Goal: Transaction & Acquisition: Purchase product/service

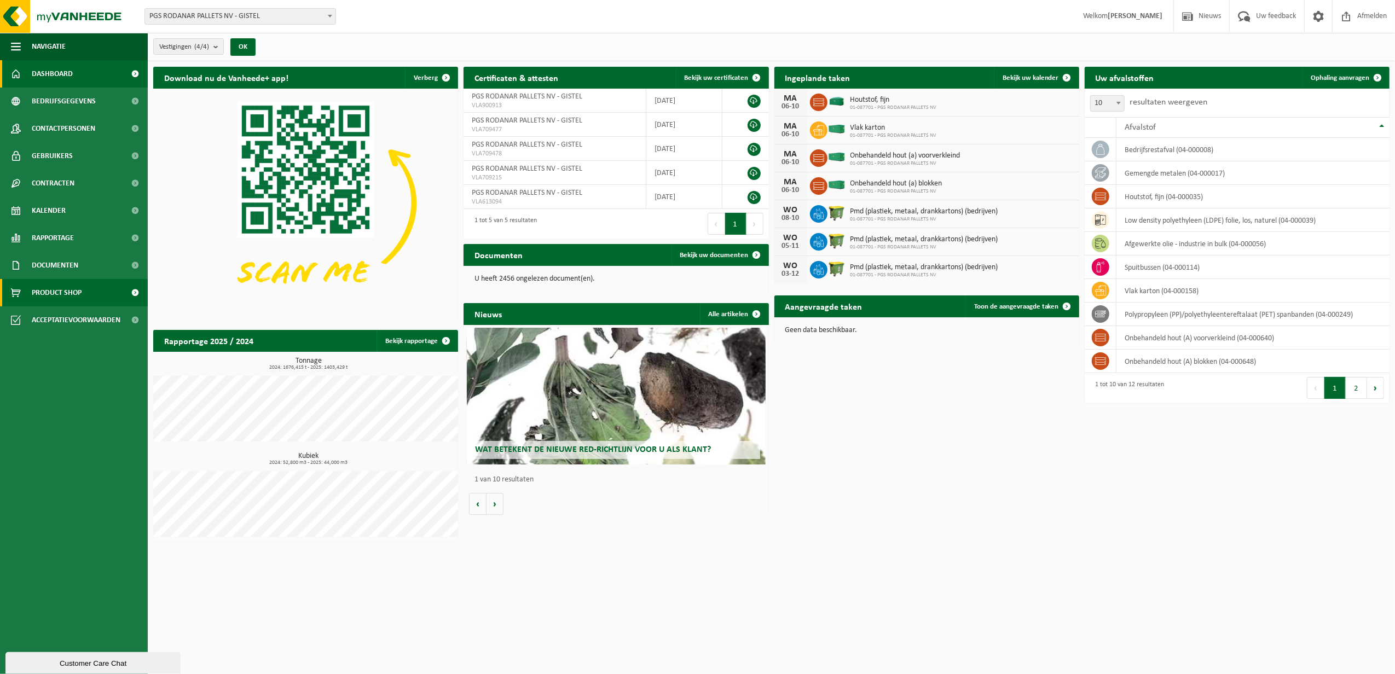
click at [81, 293] on span "Product Shop" at bounding box center [57, 292] width 50 height 27
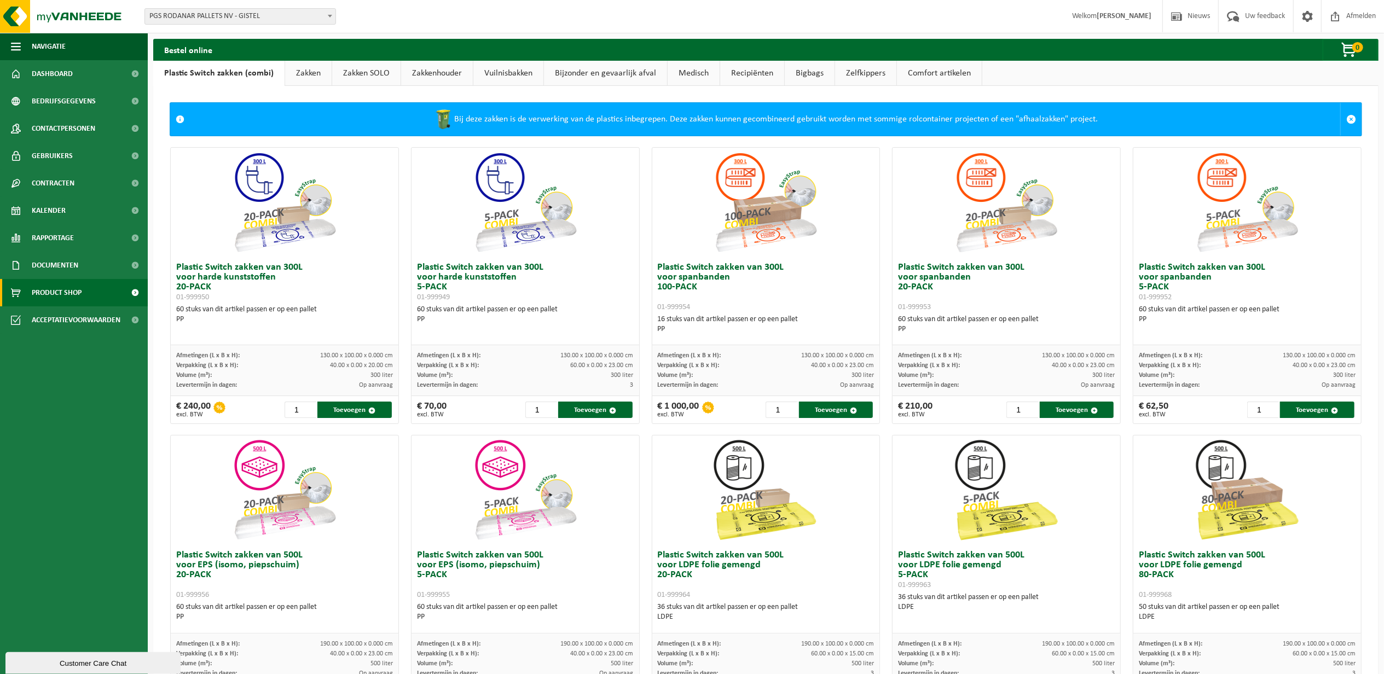
click at [313, 72] on link "Zakken" at bounding box center [308, 73] width 47 height 25
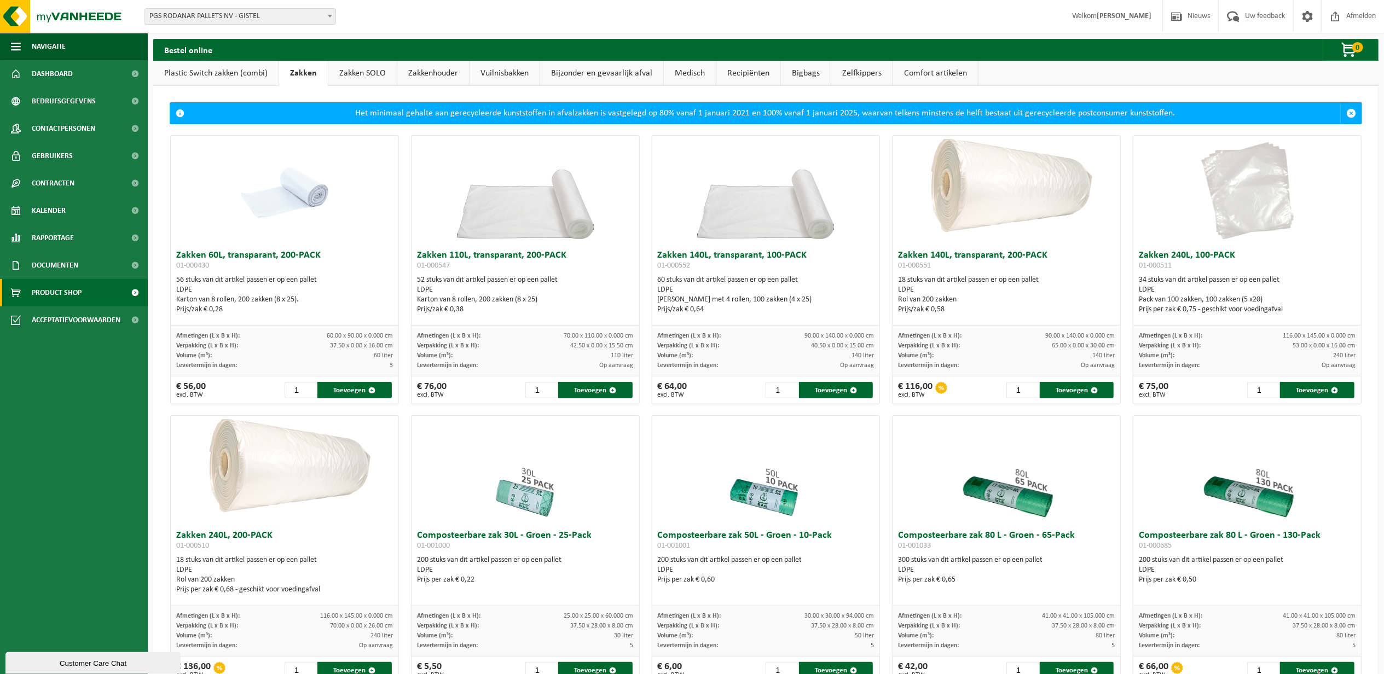
click at [346, 71] on link "Zakken SOLO" at bounding box center [362, 73] width 68 height 25
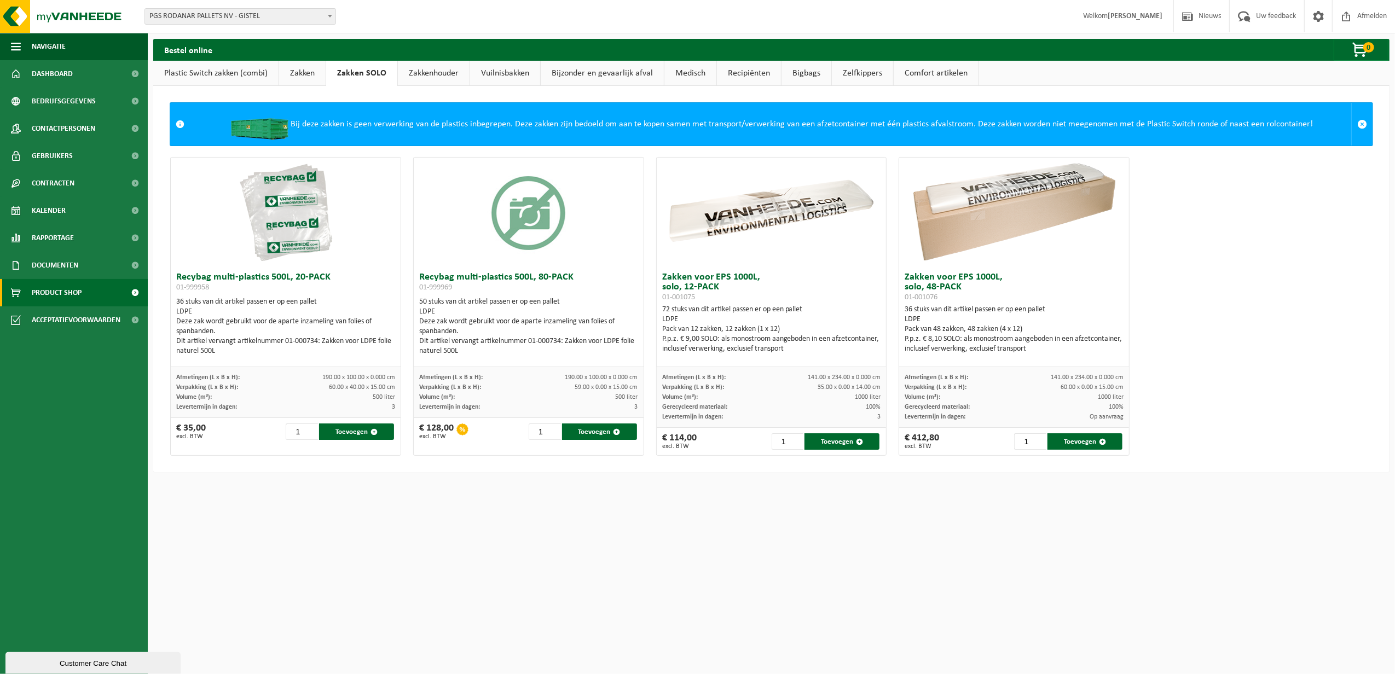
click at [236, 77] on link "Plastic Switch zakken (combi)" at bounding box center [215, 73] width 125 height 25
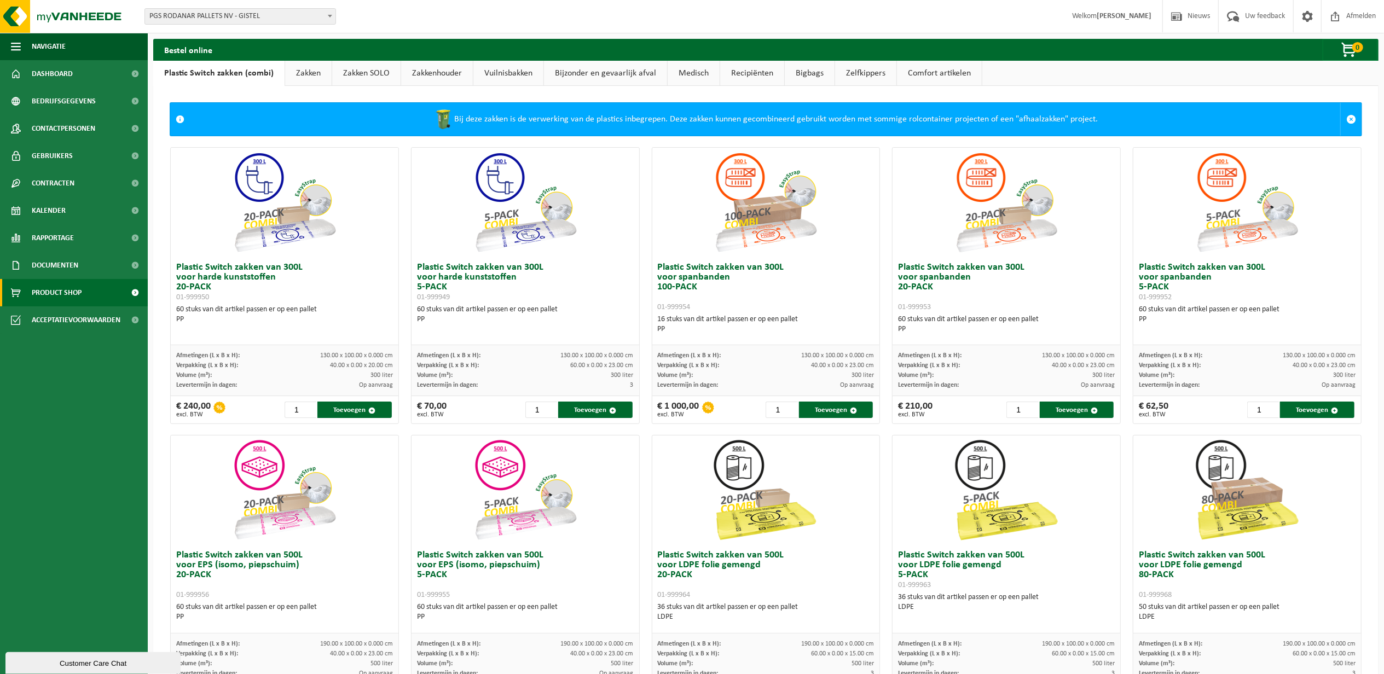
click at [304, 73] on link "Zakken" at bounding box center [308, 73] width 47 height 25
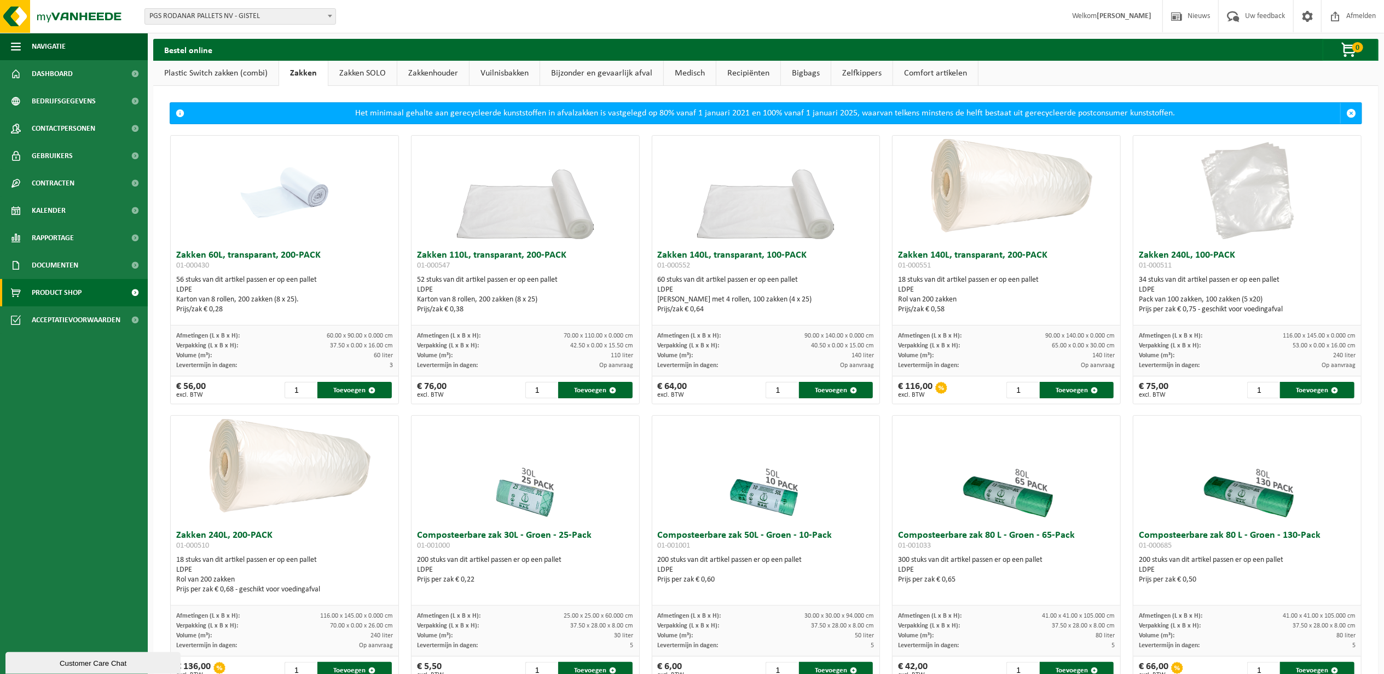
click at [584, 71] on link "Bijzonder en gevaarlijk afval" at bounding box center [601, 73] width 123 height 25
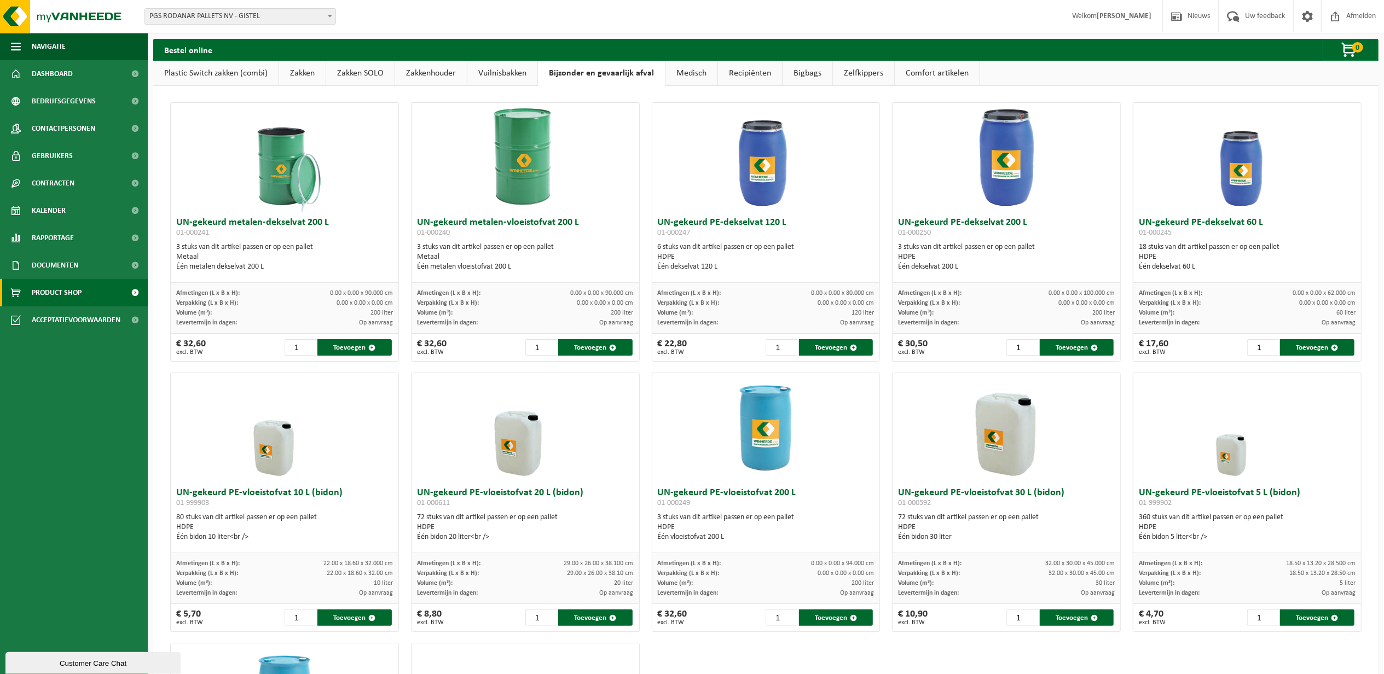
click at [501, 72] on link "Vuilnisbakken" at bounding box center [502, 73] width 70 height 25
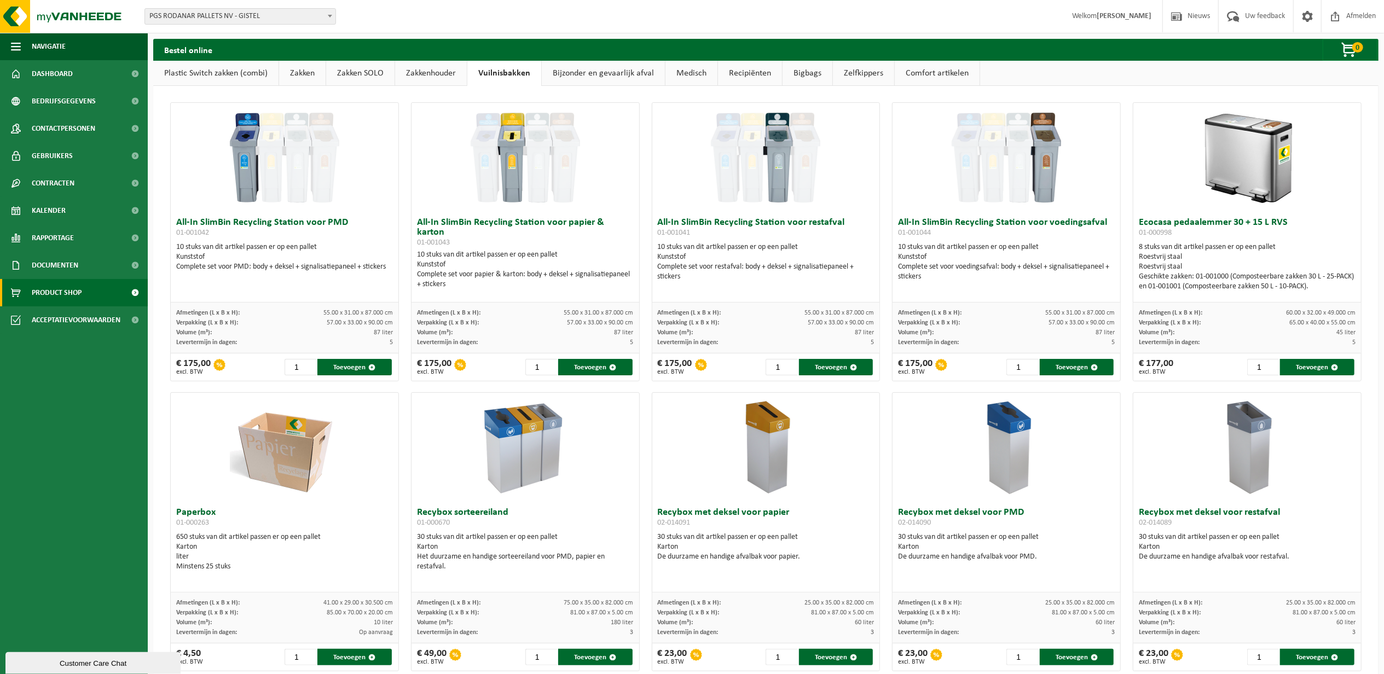
click at [343, 73] on link "Zakken SOLO" at bounding box center [360, 73] width 68 height 25
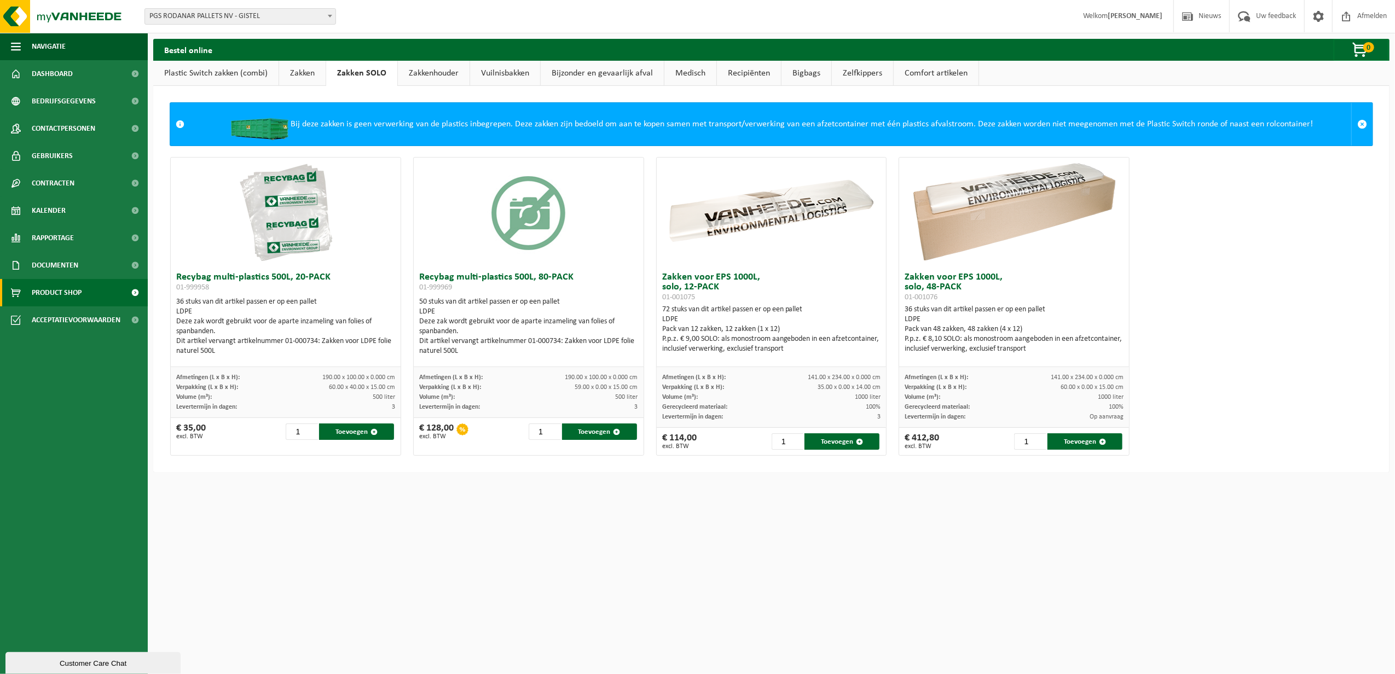
click at [252, 77] on link "Plastic Switch zakken (combi)" at bounding box center [215, 73] width 125 height 25
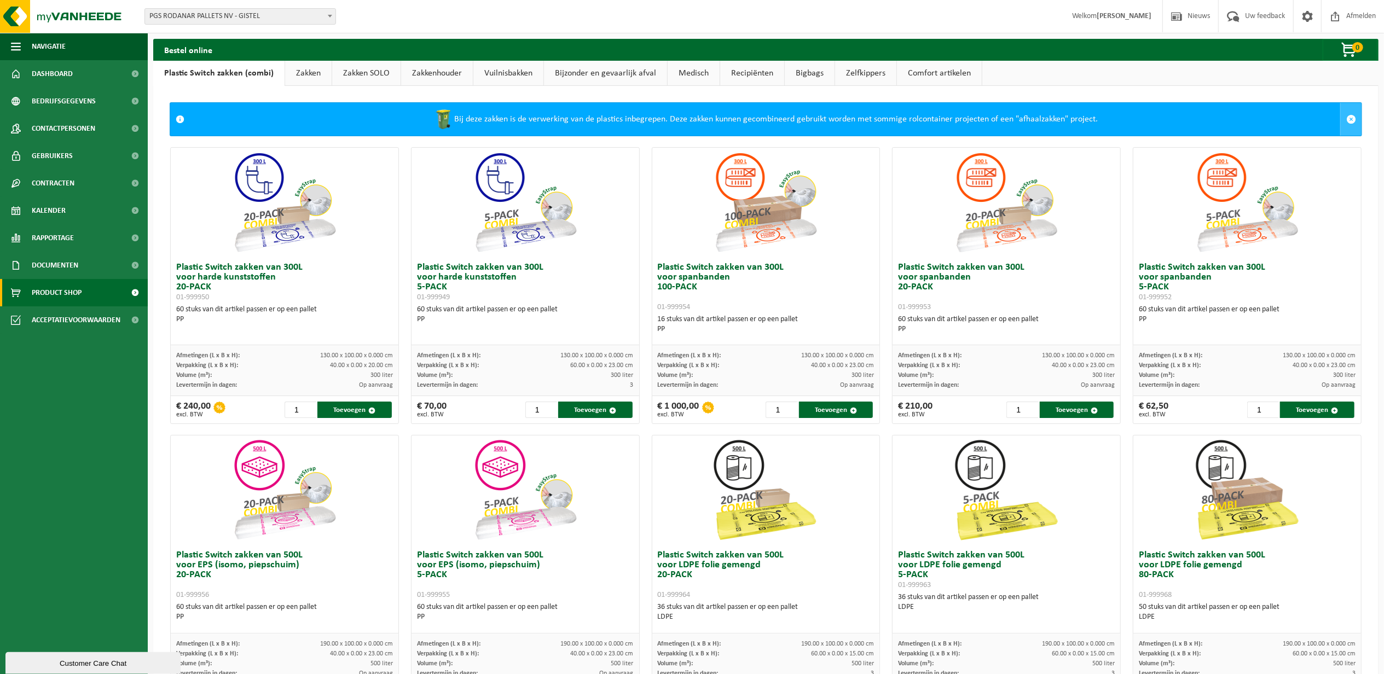
click at [1346, 118] on span at bounding box center [1351, 119] width 10 height 10
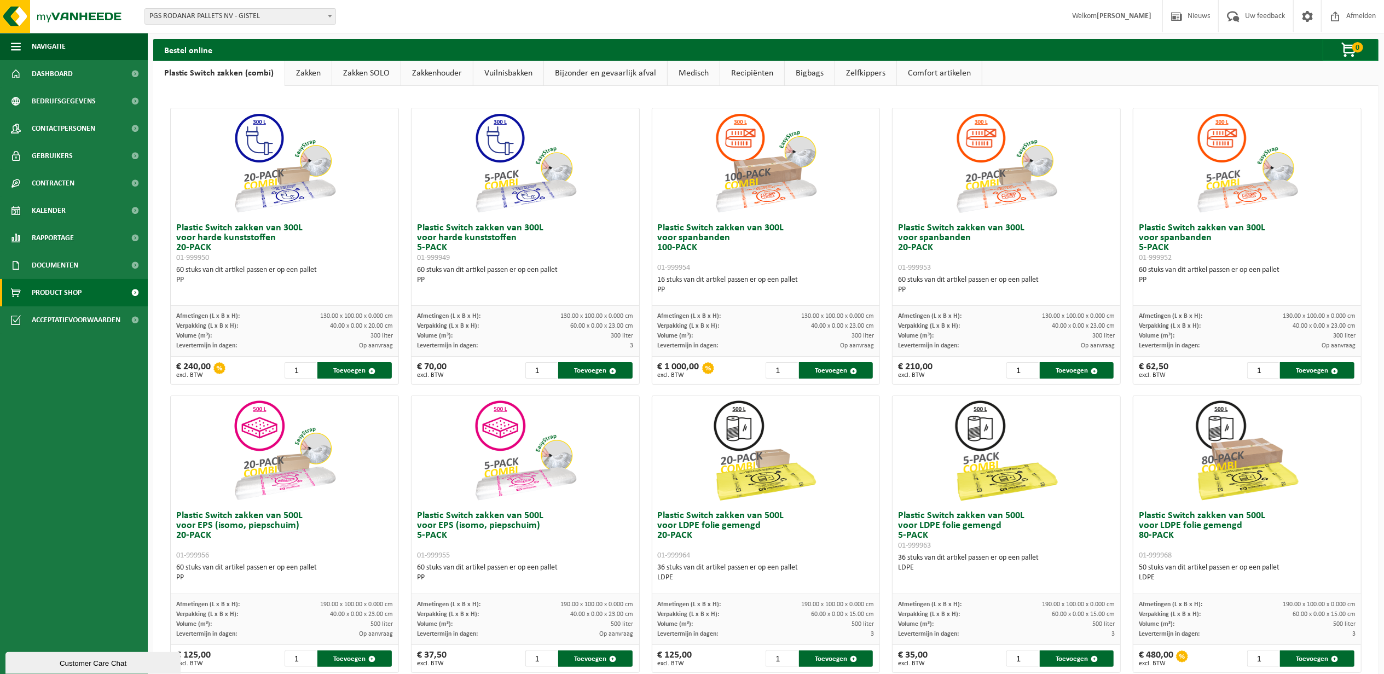
click at [309, 73] on link "Zakken" at bounding box center [308, 73] width 47 height 25
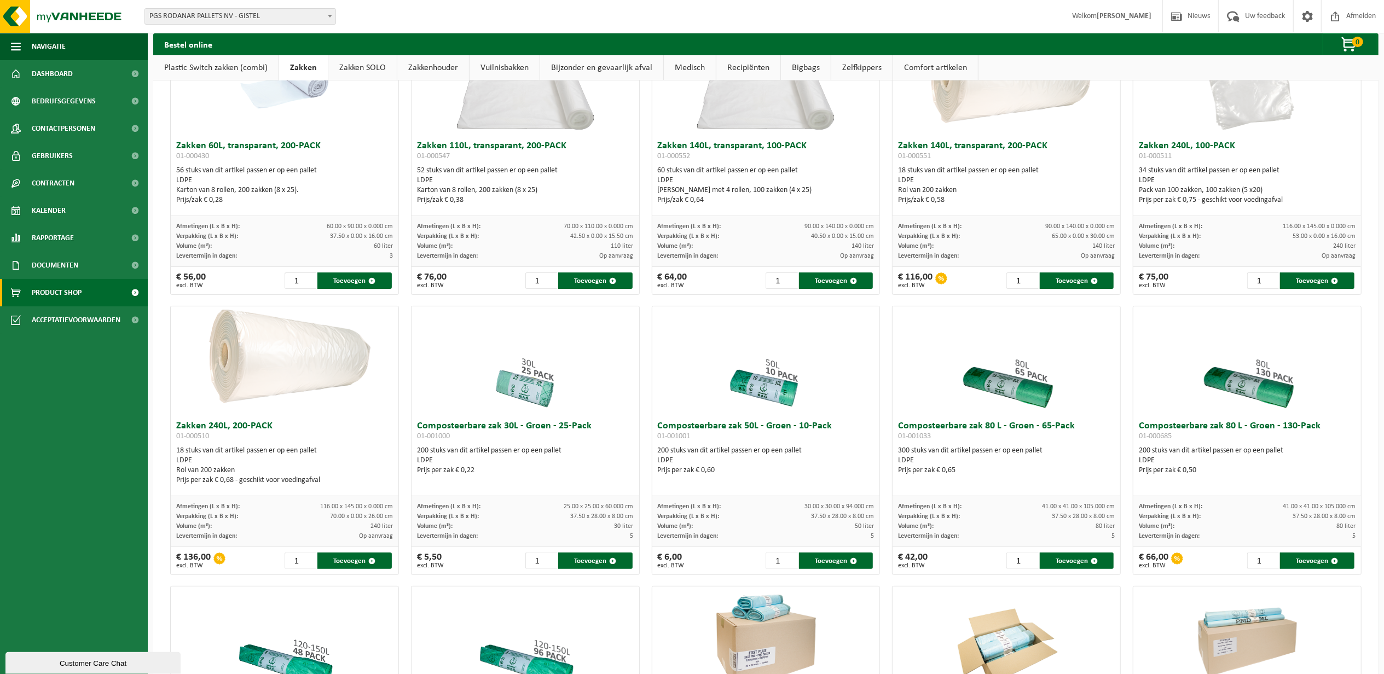
scroll to position [68, 0]
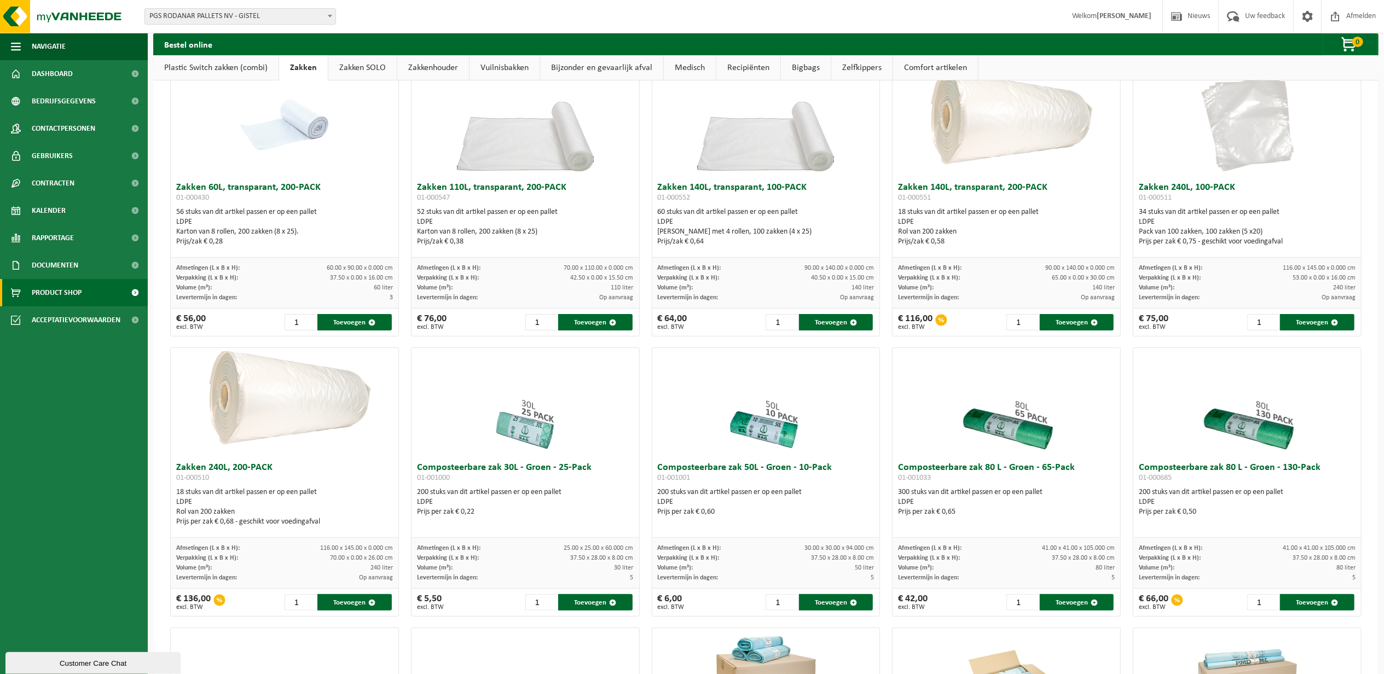
click at [362, 70] on link "Zakken SOLO" at bounding box center [362, 67] width 68 height 25
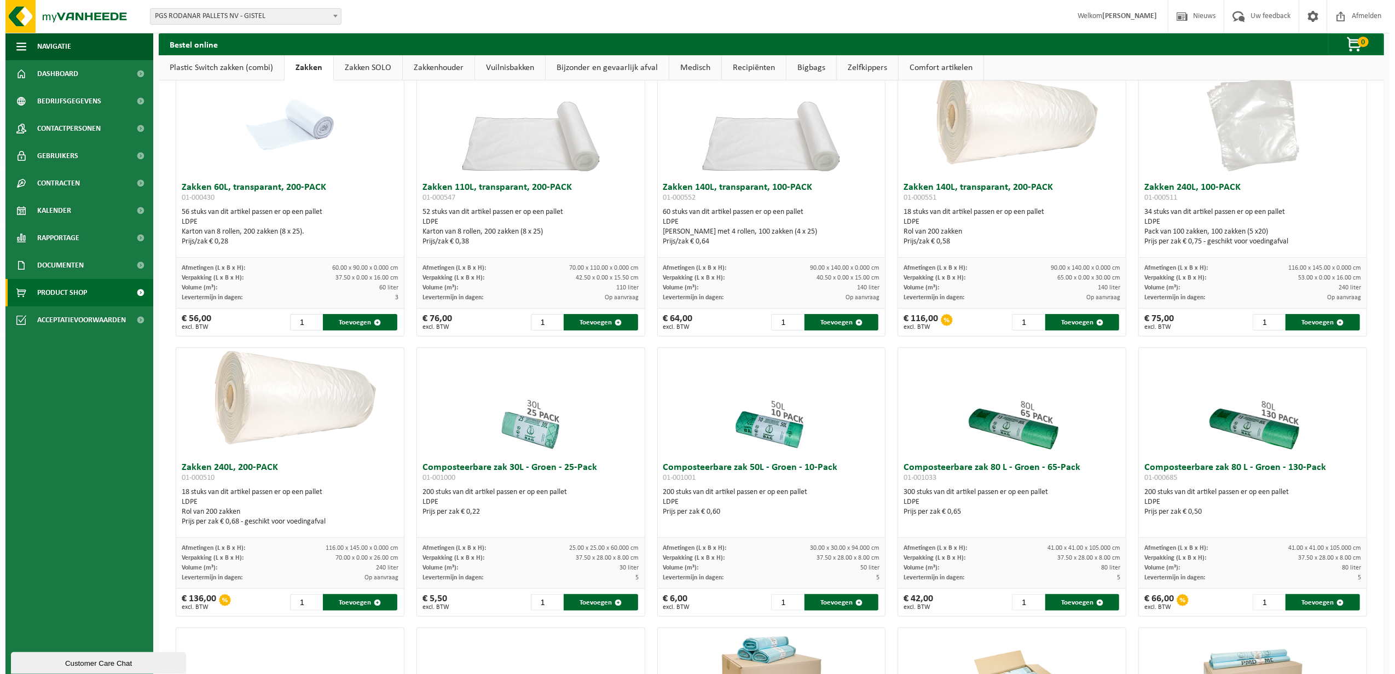
scroll to position [0, 0]
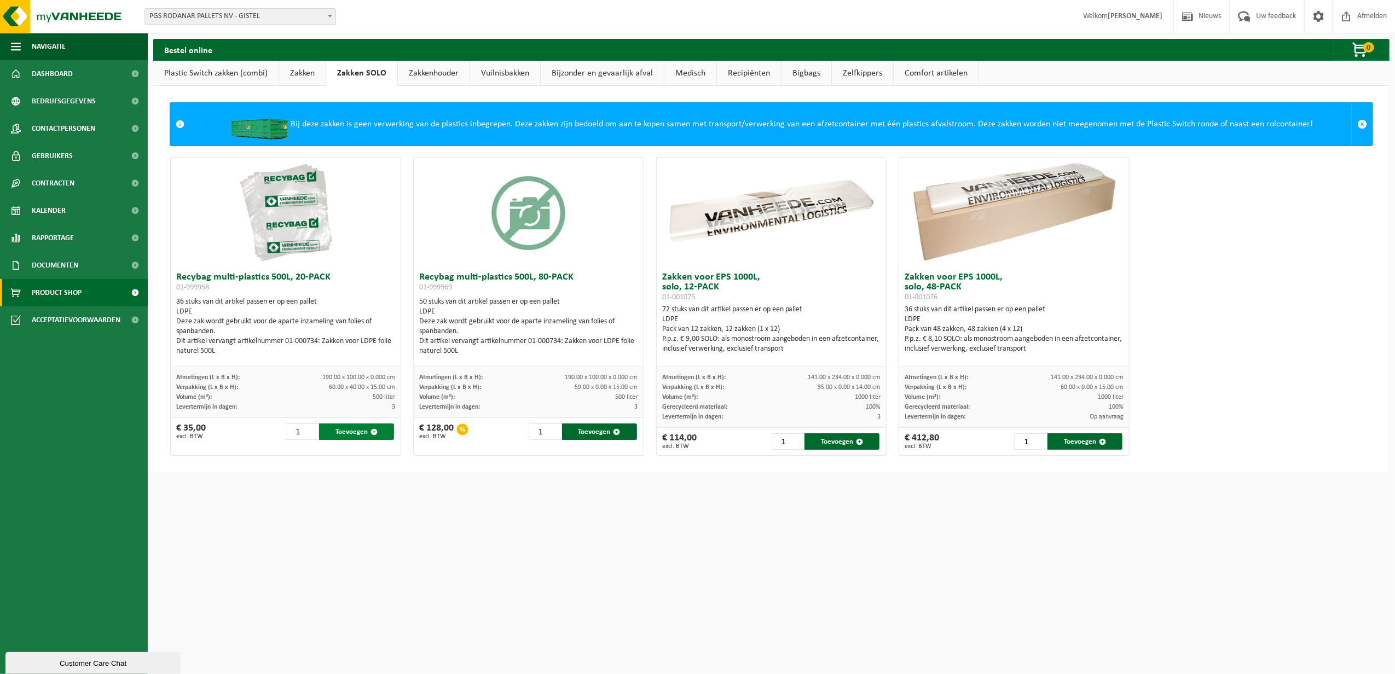
click at [340, 429] on button "Toevoegen" at bounding box center [356, 432] width 75 height 16
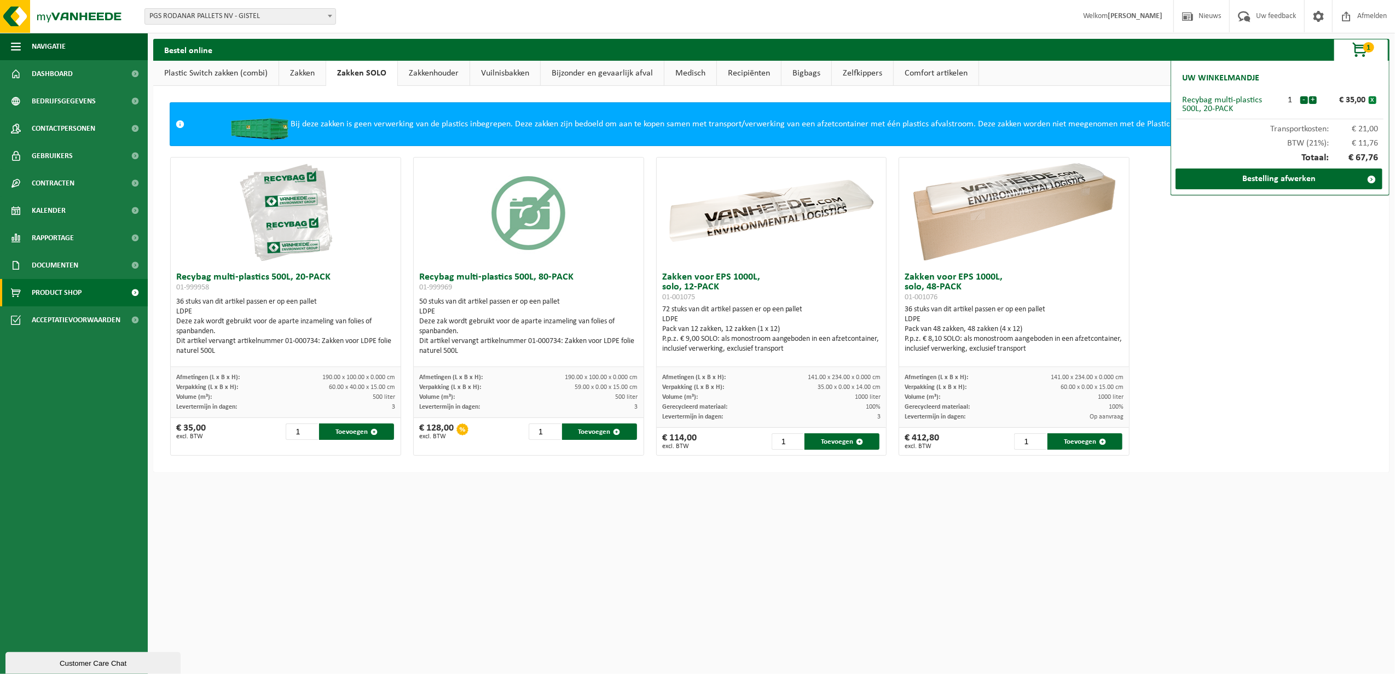
click at [1372, 99] on button "x" at bounding box center [1373, 100] width 8 height 8
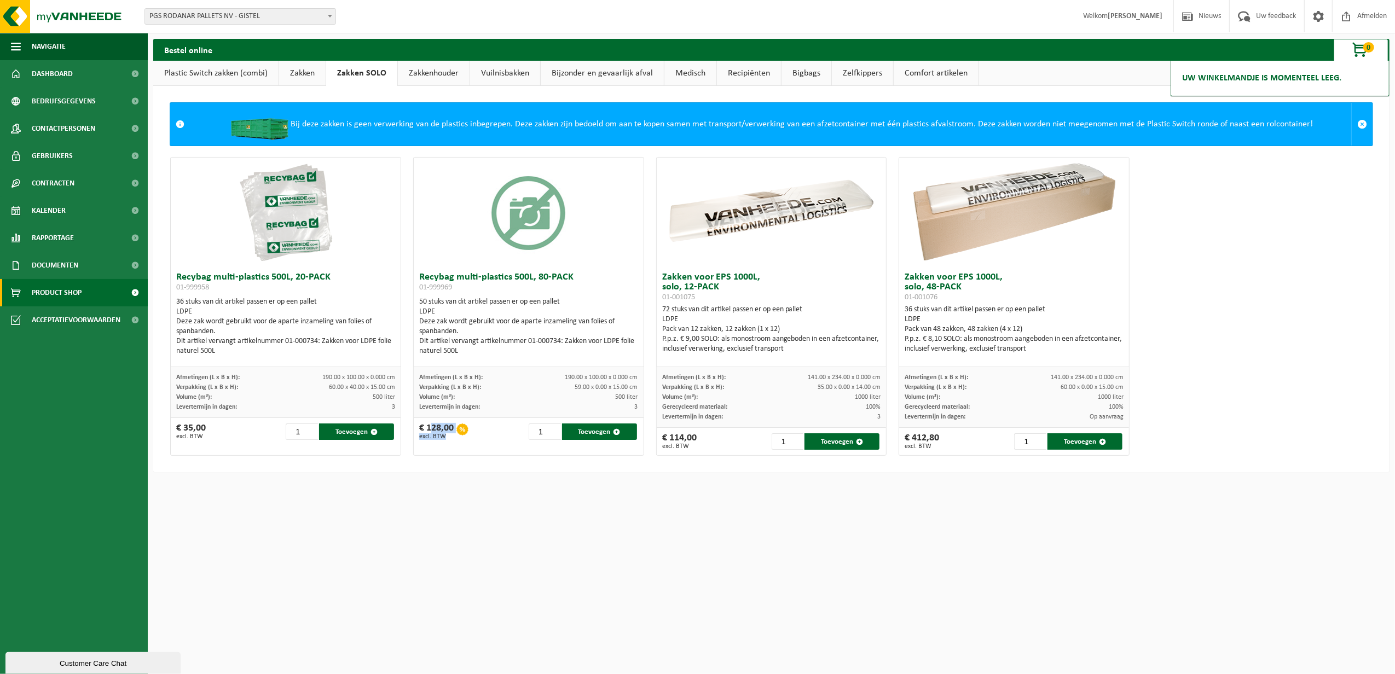
drag, startPoint x: 426, startPoint y: 425, endPoint x: 460, endPoint y: 427, distance: 34.0
click at [460, 427] on div "€ 128,00 excl. BTW" at bounding box center [443, 432] width 49 height 16
drag, startPoint x: 460, startPoint y: 427, endPoint x: 572, endPoint y: 310, distance: 162.9
click at [572, 310] on div "LDPE" at bounding box center [528, 312] width 219 height 10
